Goal: Use online tool/utility: Utilize a website feature to perform a specific function

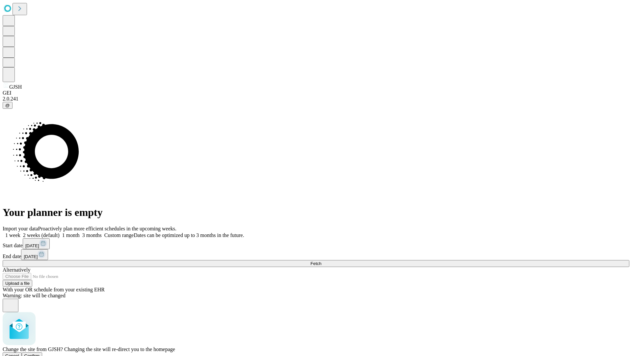
click at [40, 353] on span "Confirm" at bounding box center [31, 355] width 15 height 5
click at [80, 232] on label "1 month" at bounding box center [70, 235] width 20 height 6
click at [321, 261] on span "Fetch" at bounding box center [315, 263] width 11 height 5
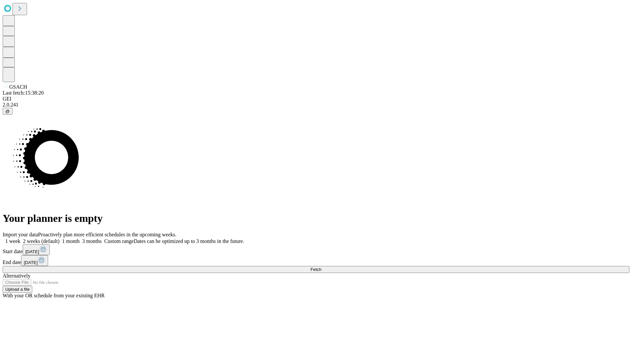
click at [321, 267] on span "Fetch" at bounding box center [315, 269] width 11 height 5
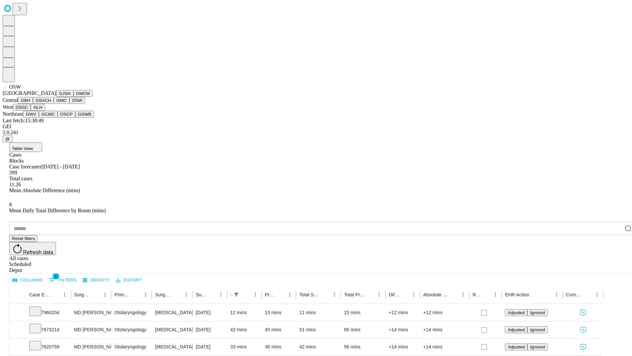
click at [31, 111] on button "OSSC" at bounding box center [22, 107] width 18 height 7
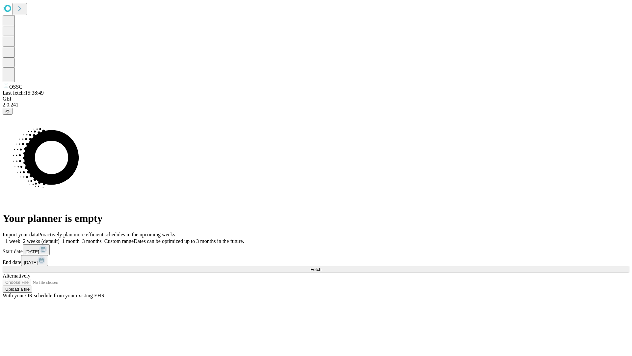
click at [80, 238] on label "1 month" at bounding box center [70, 241] width 20 height 6
click at [321, 267] on span "Fetch" at bounding box center [315, 269] width 11 height 5
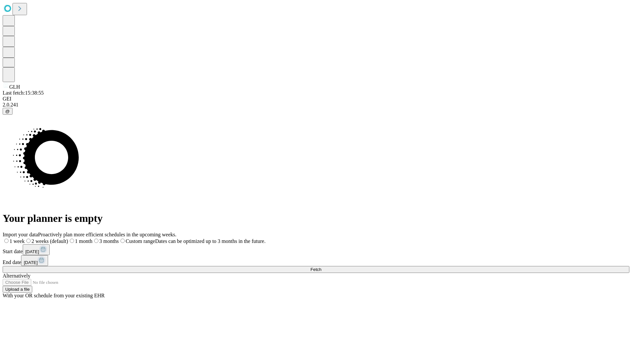
click at [321, 267] on span "Fetch" at bounding box center [315, 269] width 11 height 5
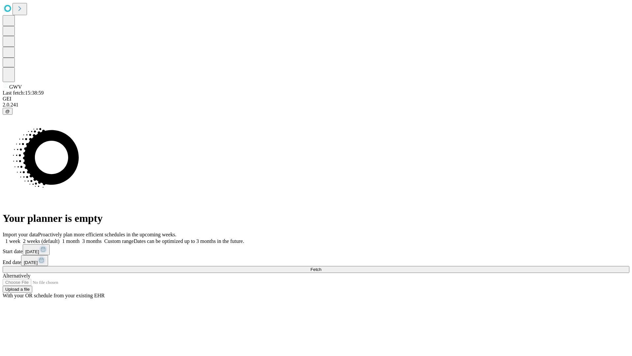
click at [321, 267] on span "Fetch" at bounding box center [315, 269] width 11 height 5
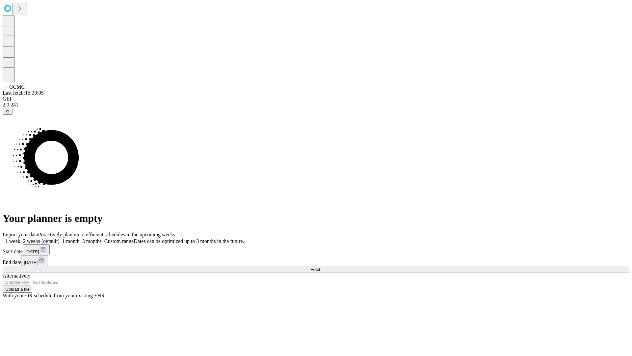
click at [321, 267] on span "Fetch" at bounding box center [315, 269] width 11 height 5
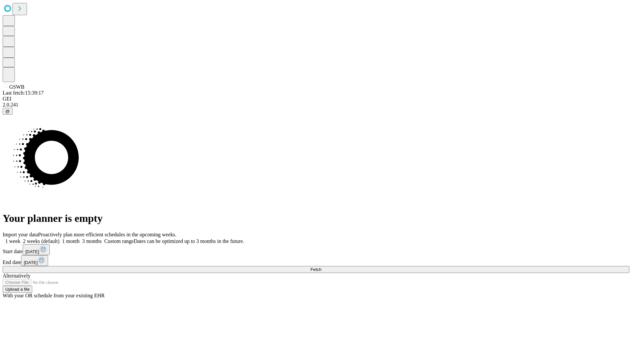
click at [80, 238] on label "1 month" at bounding box center [70, 241] width 20 height 6
click at [321, 267] on span "Fetch" at bounding box center [315, 269] width 11 height 5
